Goal: Find specific page/section: Find specific page/section

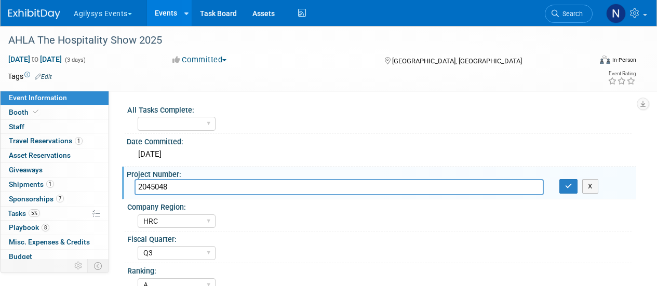
select select "HRC"
select select "Q3"
select select "A"
select select "Yes"
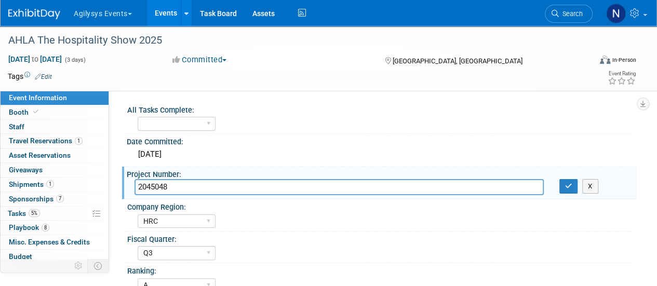
click at [35, 13] on img at bounding box center [34, 14] width 52 height 10
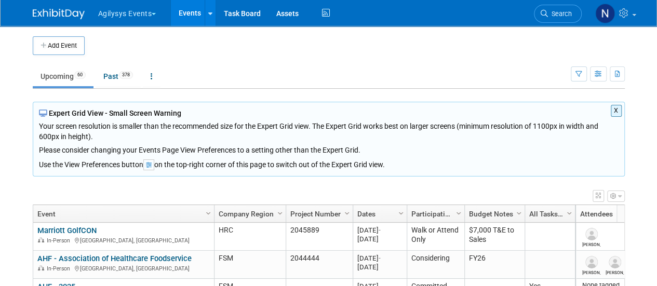
click at [616, 110] on button "X" at bounding box center [615, 111] width 11 height 12
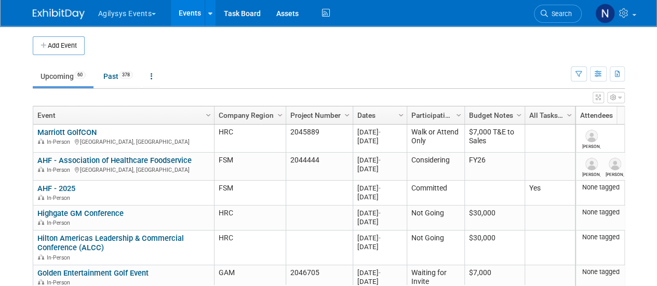
click at [587, 78] on div "Show: All Events Just My Events Only show events that either I created, or I am…" at bounding box center [597, 72] width 54 height 34
click at [581, 77] on button "button" at bounding box center [578, 73] width 16 height 15
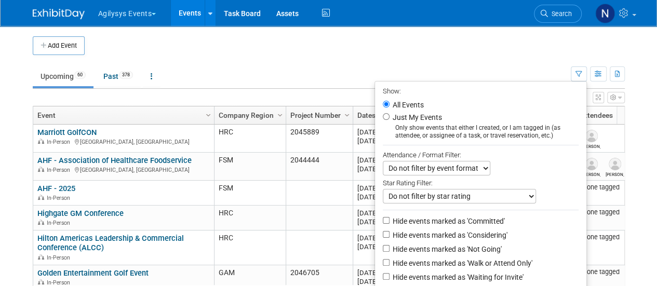
click at [489, 244] on label "Hide events marked as 'Not Going'" at bounding box center [445, 249] width 111 height 10
click at [389, 245] on input "Hide events marked as 'Not Going'" at bounding box center [386, 248] width 7 height 7
checkbox input "true"
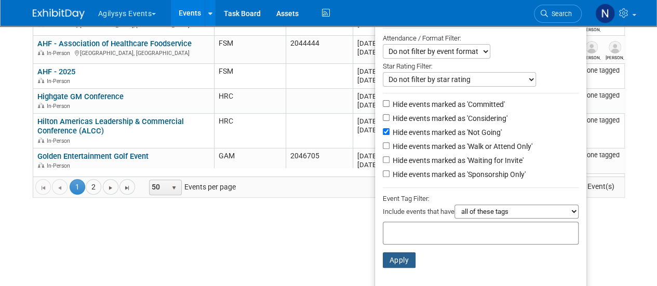
click at [402, 260] on button "Apply" at bounding box center [399, 260] width 33 height 16
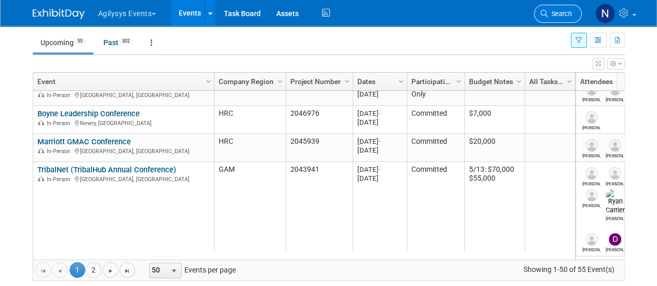
click at [549, 12] on span "Search" at bounding box center [560, 14] width 24 height 8
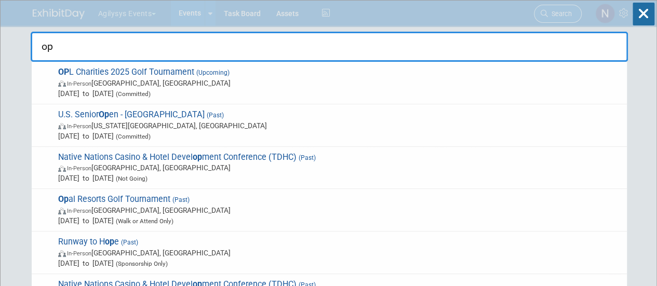
type input "opl"
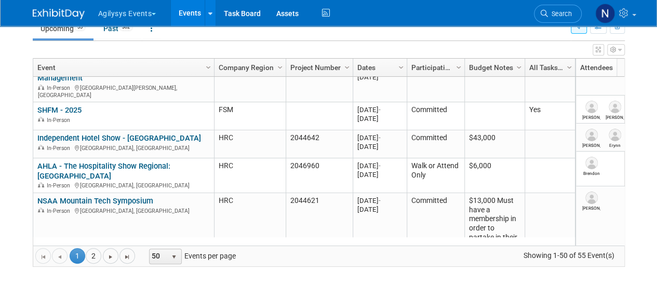
scroll to position [370, 0]
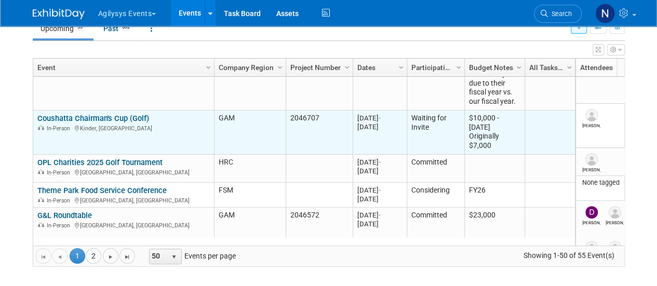
click at [123, 114] on link "Coushatta Chairman's Cup (Golf)" at bounding box center [93, 118] width 112 height 9
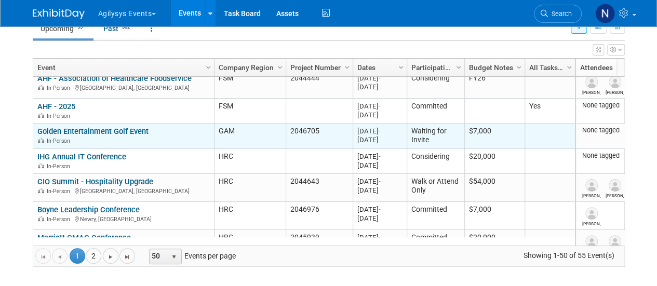
click at [139, 128] on link "Golden Entertainment Golf Event" at bounding box center [92, 131] width 111 height 9
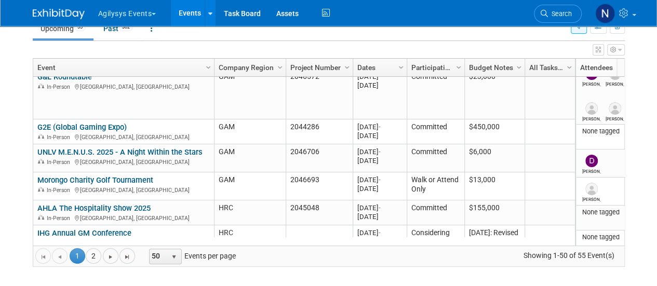
scroll to position [679, 0]
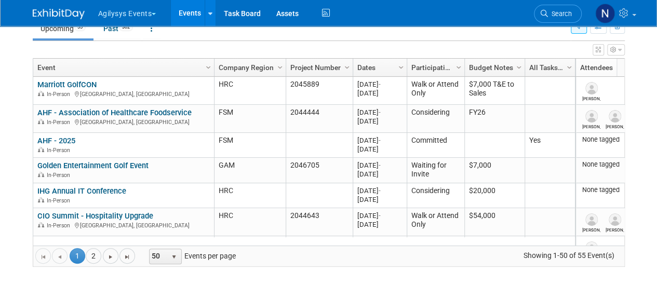
click at [18, 84] on body "Agilysys Events Choose Workspace: Agilysys Agilysys Events Events Add Event Bul…" at bounding box center [328, 95] width 657 height 286
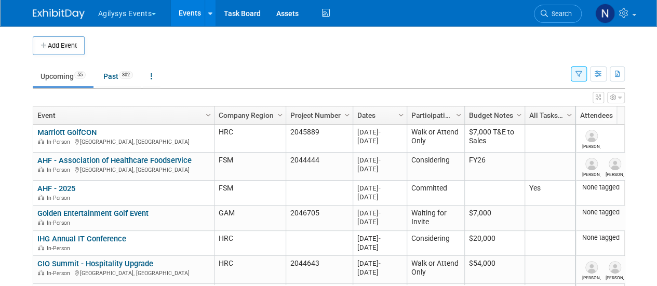
click at [644, 73] on body "Agilysys Events Choose Workspace: Agilysys Agilysys Events Events Add Event Bul…" at bounding box center [328, 143] width 657 height 286
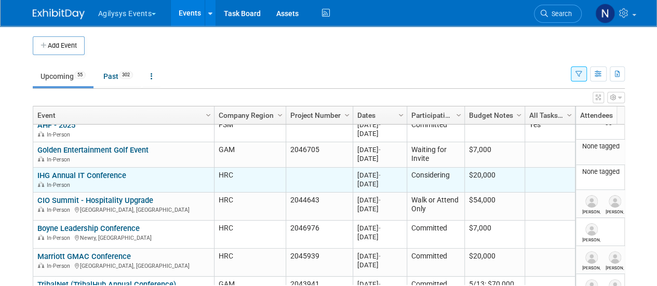
scroll to position [66, 0]
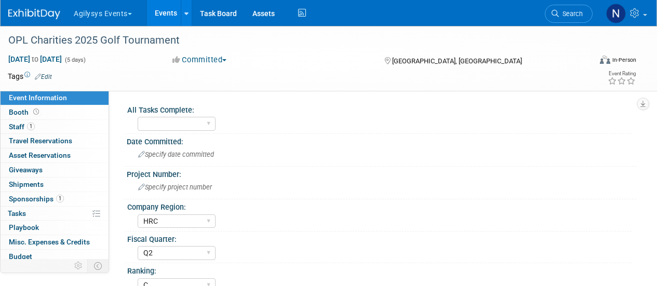
select select "HRC"
select select "Q2"
select select "C"
select select "Yes"
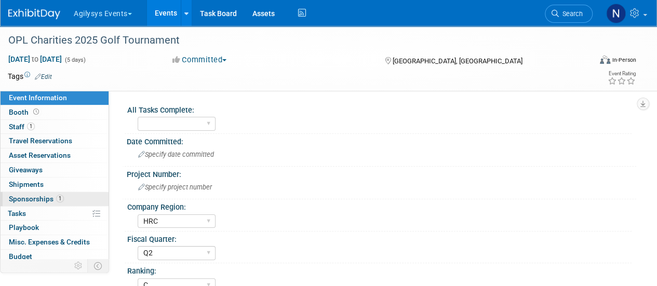
click at [66, 195] on link "1 Sponsorships 1" at bounding box center [55, 199] width 108 height 14
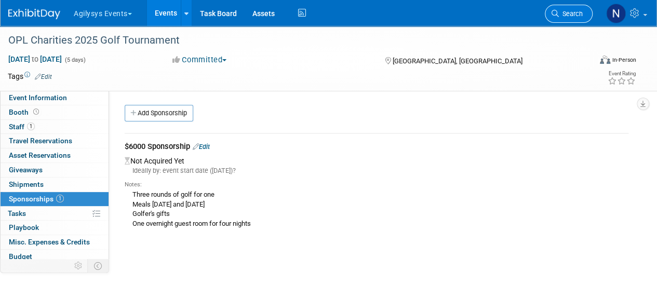
click at [573, 8] on link "Search" at bounding box center [569, 14] width 48 height 18
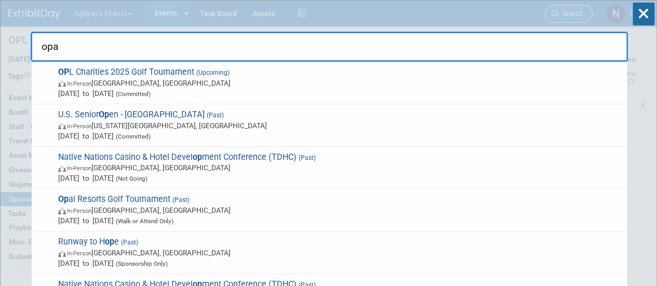
type input "opal"
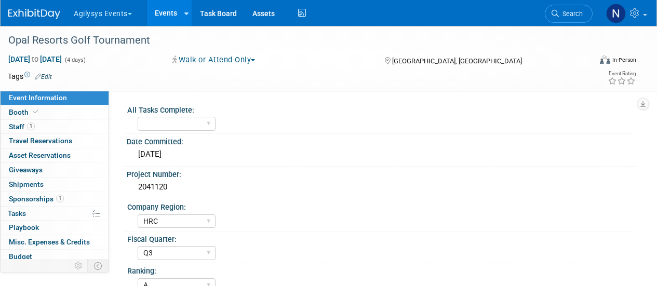
select select "HRC"
select select "Q3"
select select "A"
select select "Yes"
select select "GAM"
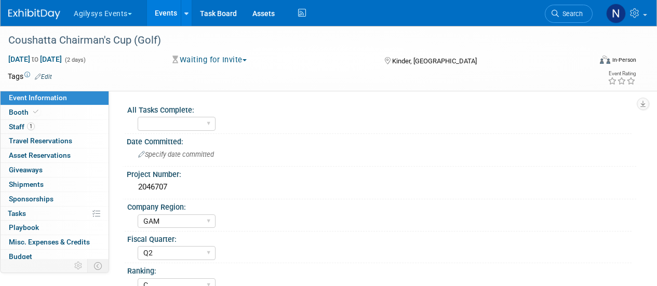
select select "Q2"
select select "C"
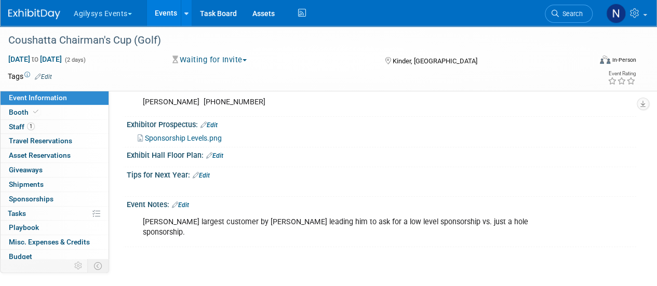
scroll to position [411, 0]
click at [69, 200] on link "0 Sponsorships 0" at bounding box center [55, 199] width 108 height 14
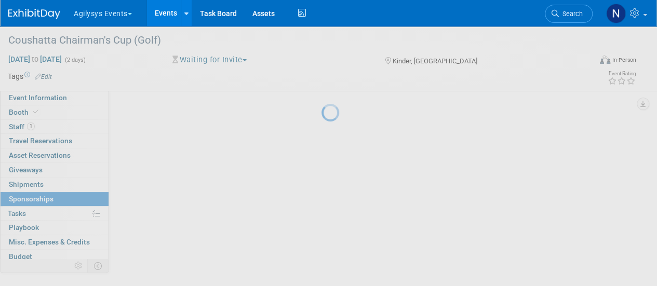
scroll to position [0, 0]
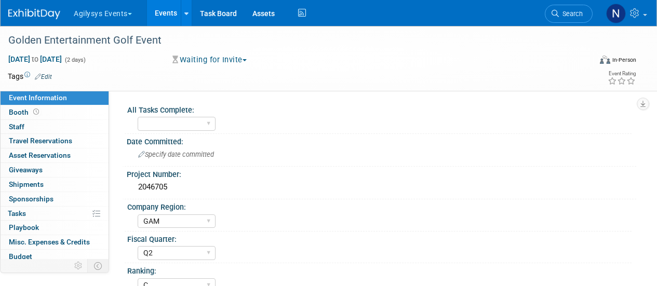
select select "GAM"
select select "Q2"
select select "C"
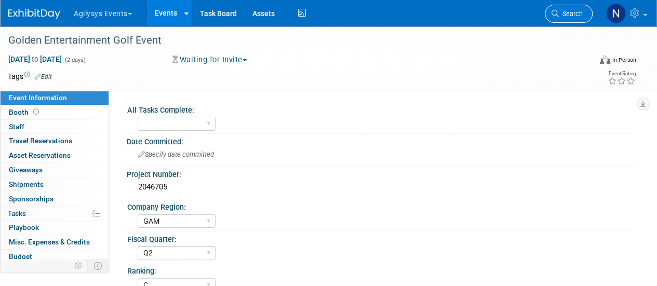
click at [578, 16] on span "Search" at bounding box center [571, 14] width 24 height 8
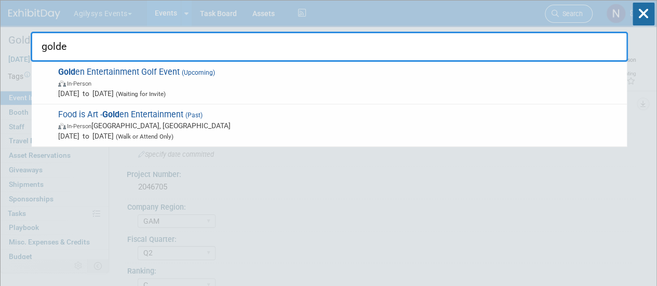
type input "golden"
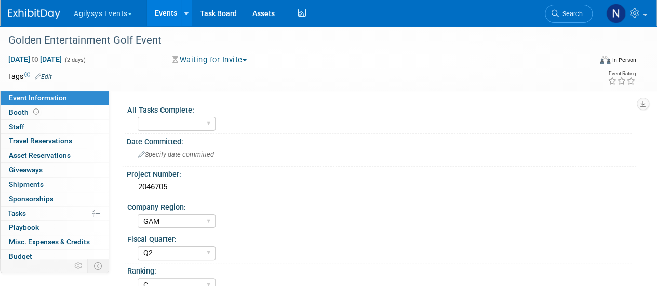
click at [352, 77] on td at bounding box center [290, 76] width 477 height 10
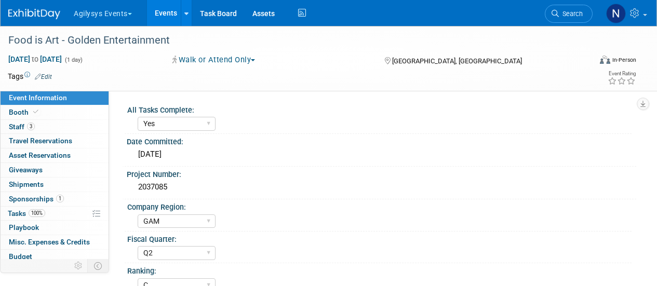
select select "Yes"
select select "GAM"
select select "Q2"
select select "C"
